Goal: Transaction & Acquisition: Book appointment/travel/reservation

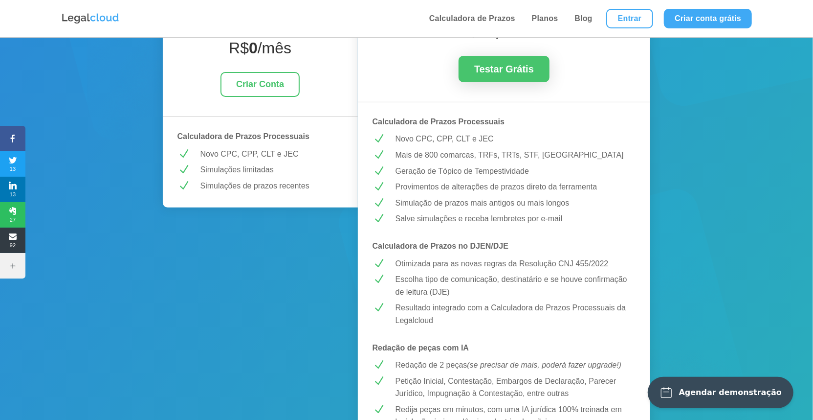
scroll to position [218, 0]
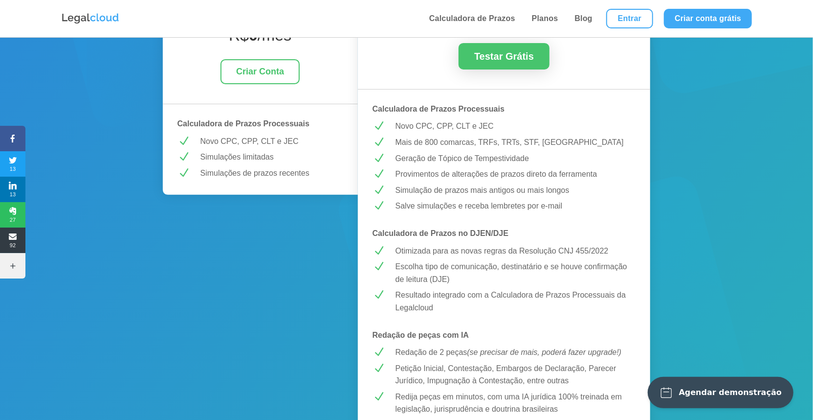
click at [751, 394] on div "Agendar demonstração" at bounding box center [730, 392] width 103 height 10
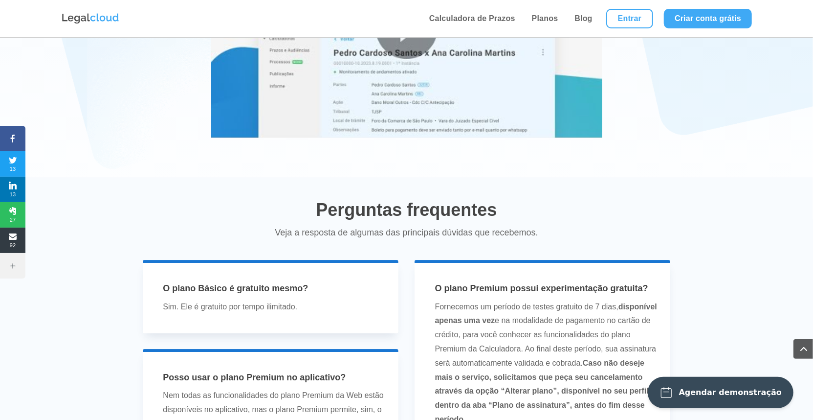
scroll to position [1870, 0]
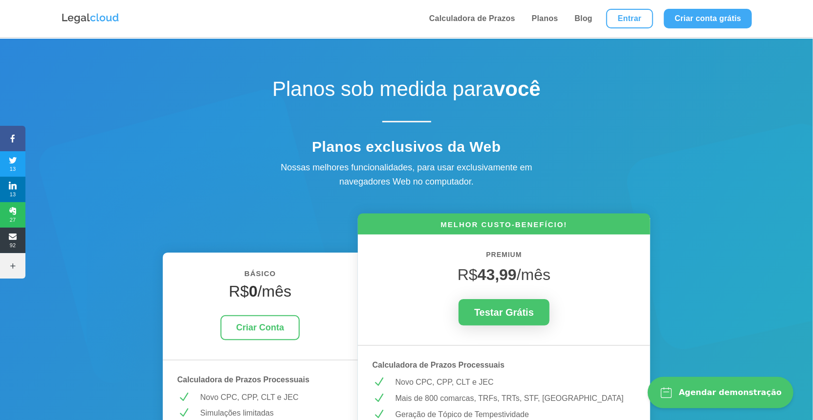
click at [756, 391] on div "Agendar demonstração" at bounding box center [730, 392] width 103 height 10
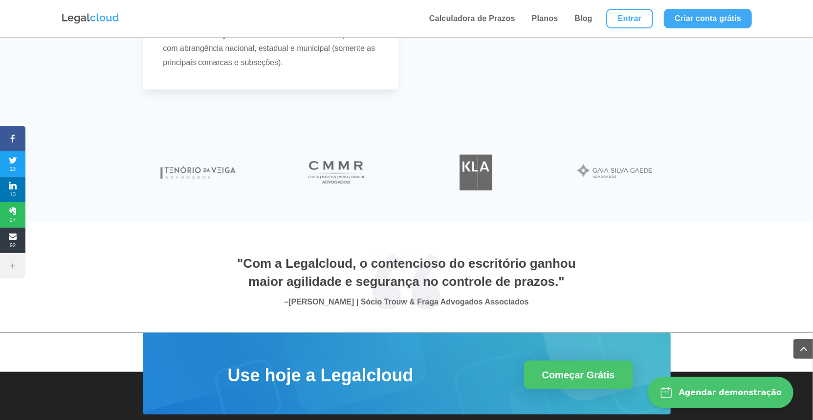
scroll to position [3275, 0]
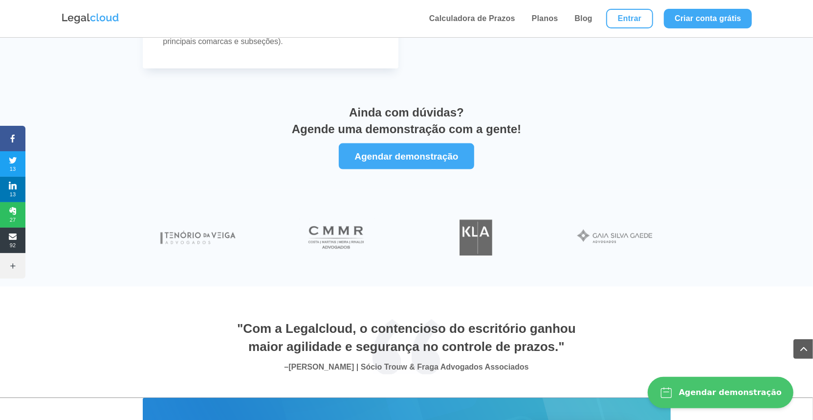
scroll to position [3216, 0]
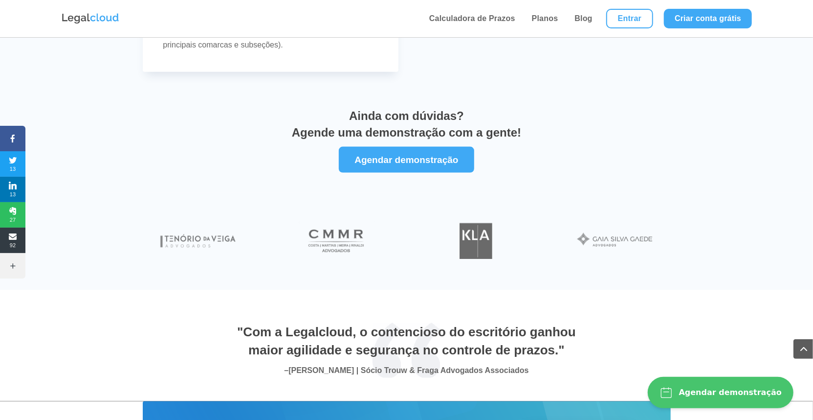
click at [432, 147] on link "Agendar demonstração" at bounding box center [406, 160] width 135 height 26
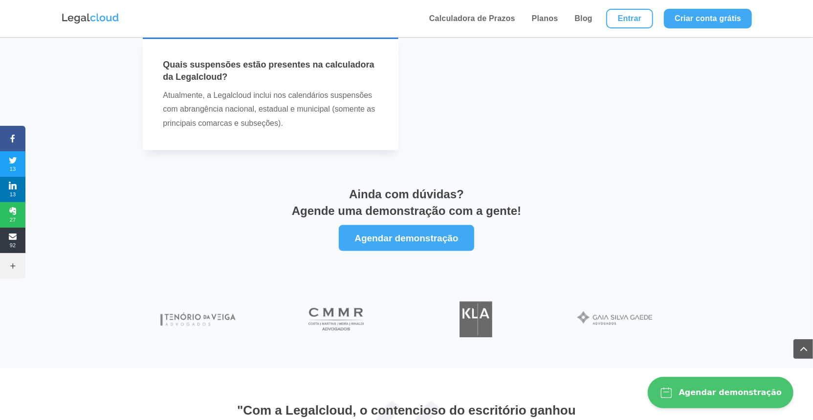
scroll to position [3136, 0]
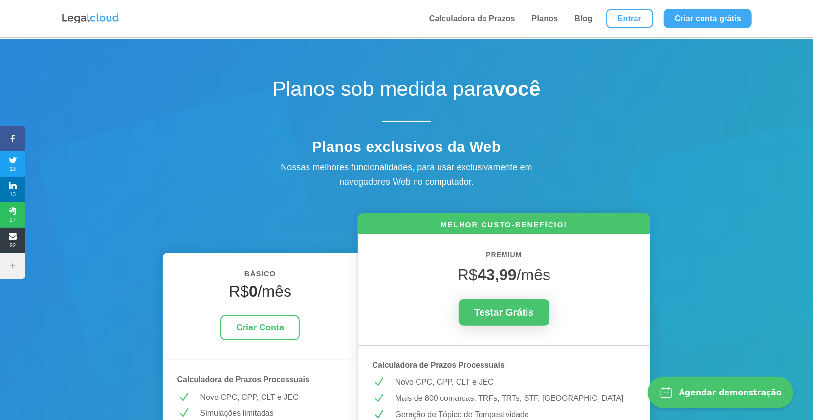
click at [736, 398] on button "Agendar demonstração" at bounding box center [721, 392] width 146 height 31
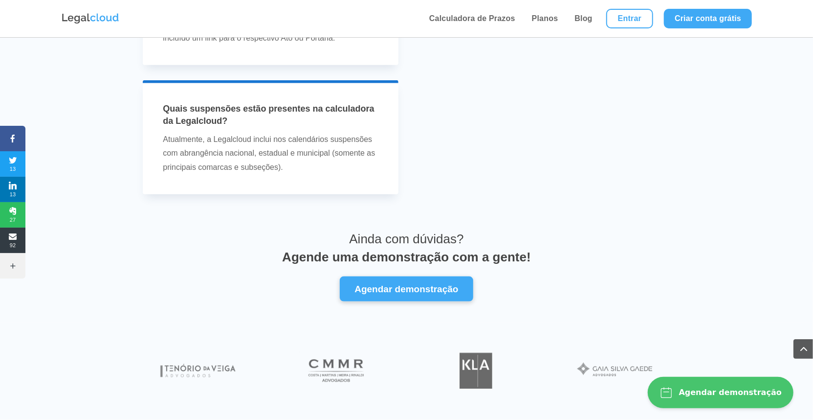
scroll to position [3076, 0]
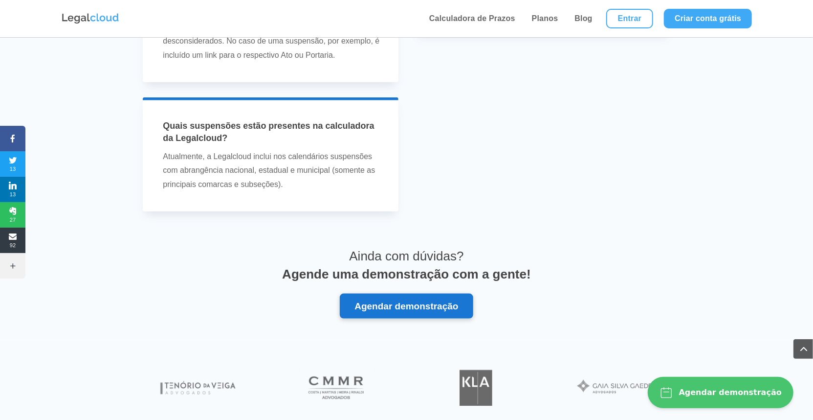
click at [446, 293] on link "Agendar demonstração" at bounding box center [406, 305] width 133 height 25
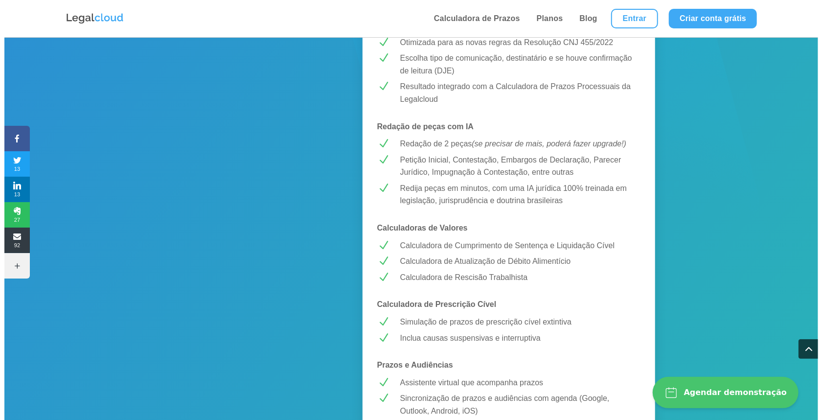
scroll to position [0, 0]
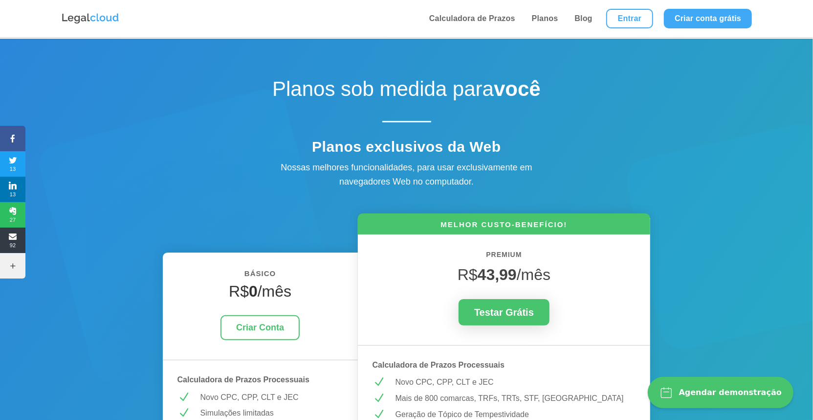
click at [744, 399] on button "Agendar demonstração" at bounding box center [721, 392] width 146 height 31
